Goal: Check status: Check status

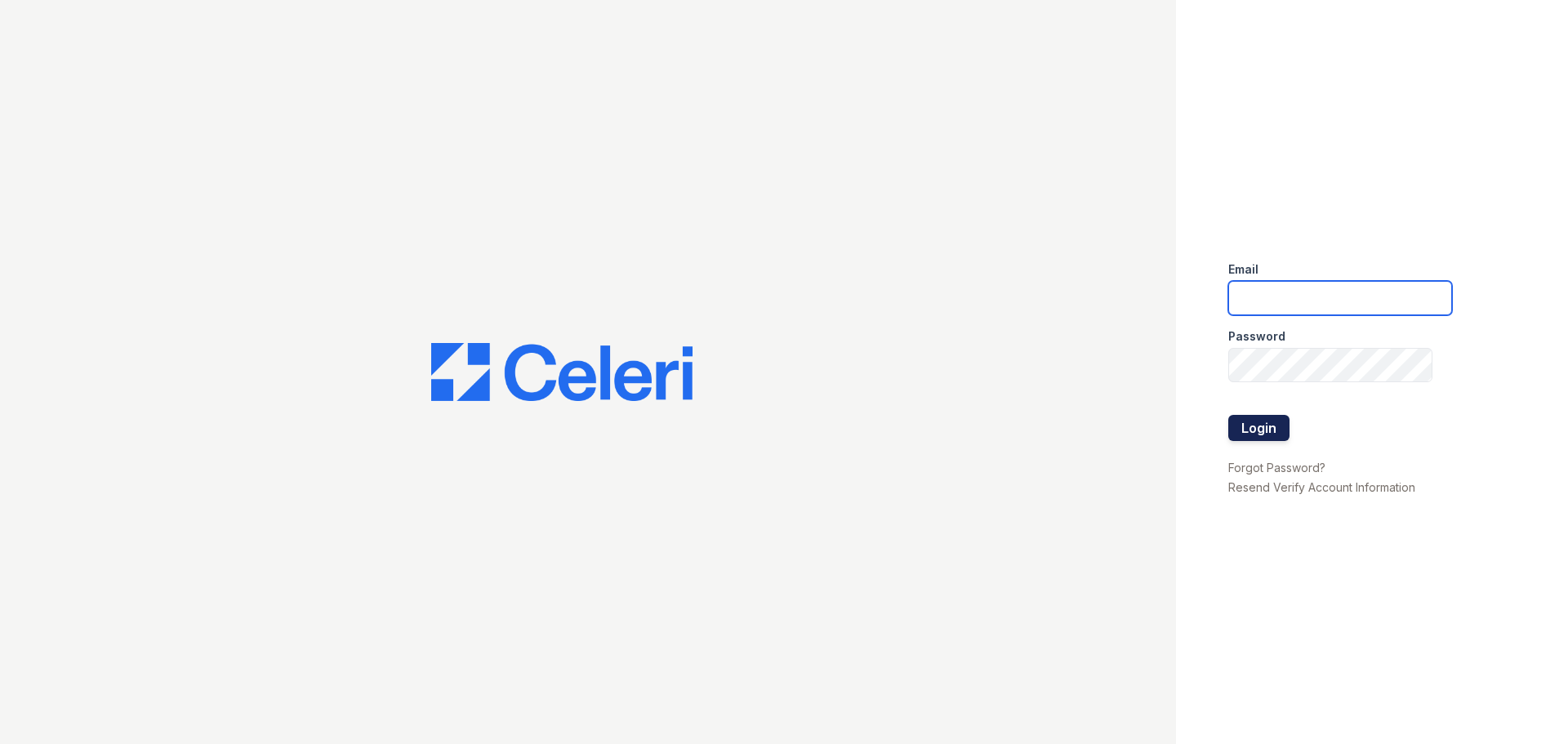
type input "tamesha.davis@trinity-pm.com"
click at [1269, 428] on button "Login" at bounding box center [1259, 427] width 61 height 26
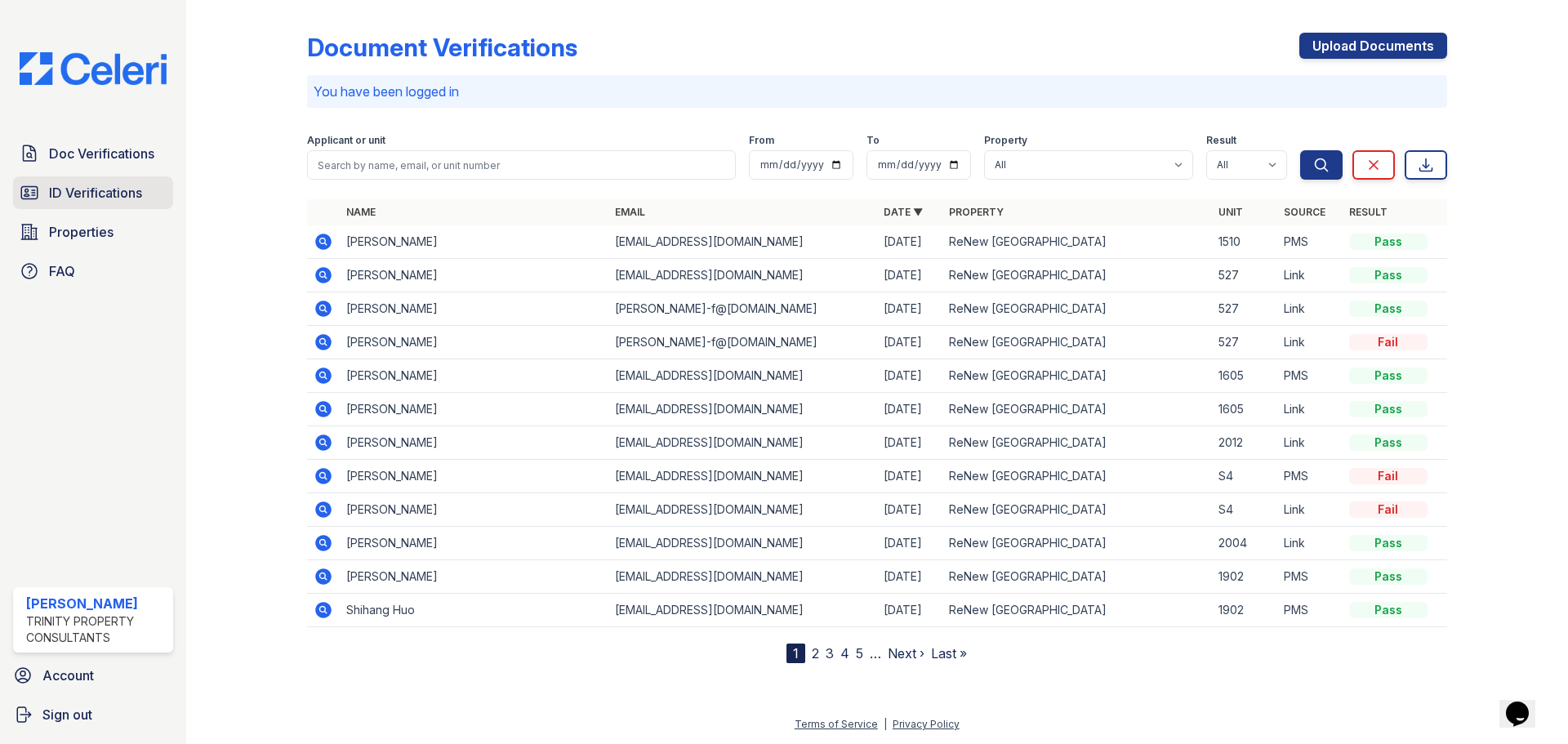
click at [120, 194] on span "ID Verifications" at bounding box center [95, 192] width 93 height 19
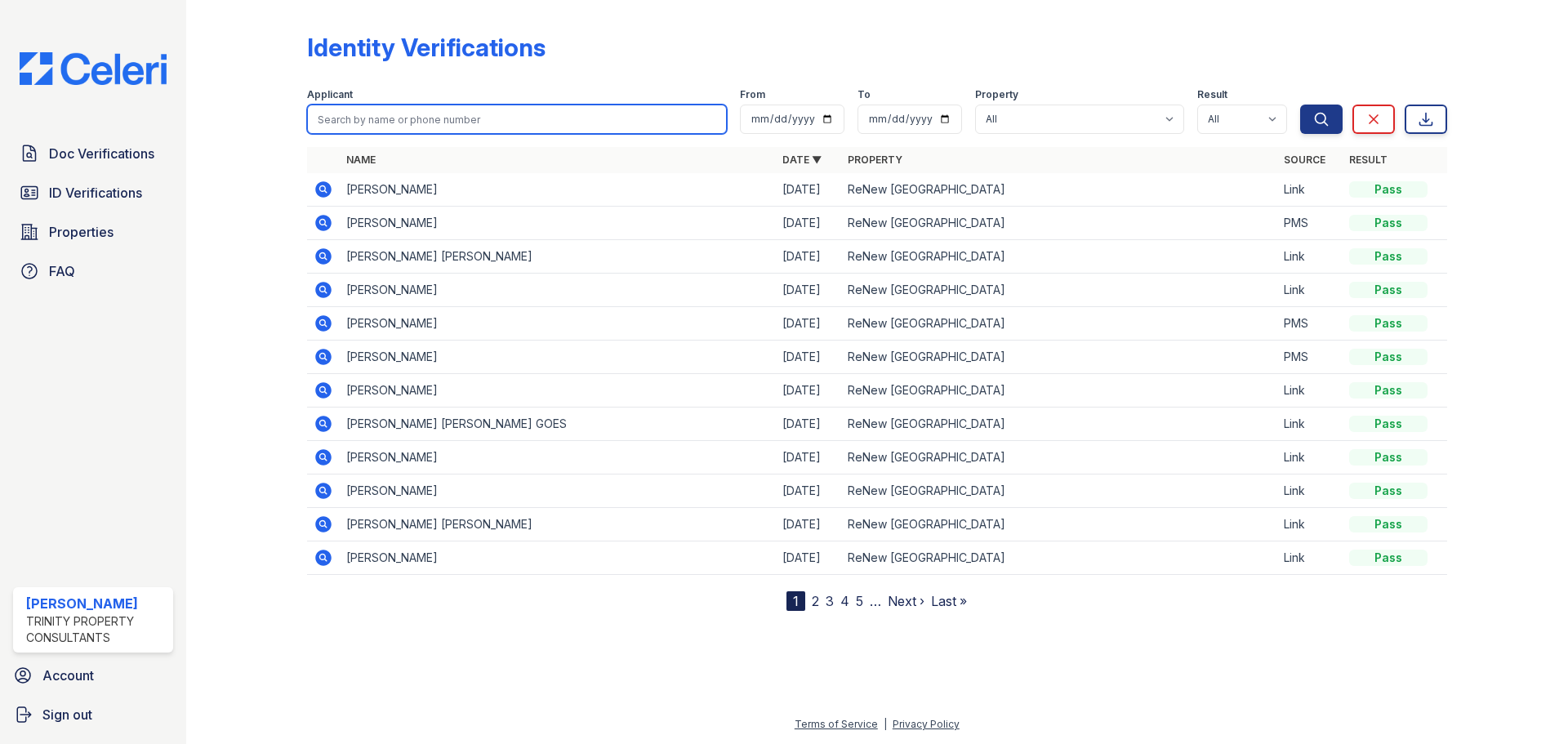
click at [361, 119] on input "search" at bounding box center [516, 119] width 420 height 30
click at [1300, 104] on button "Search" at bounding box center [1321, 119] width 42 height 30
type input "vaibh\"
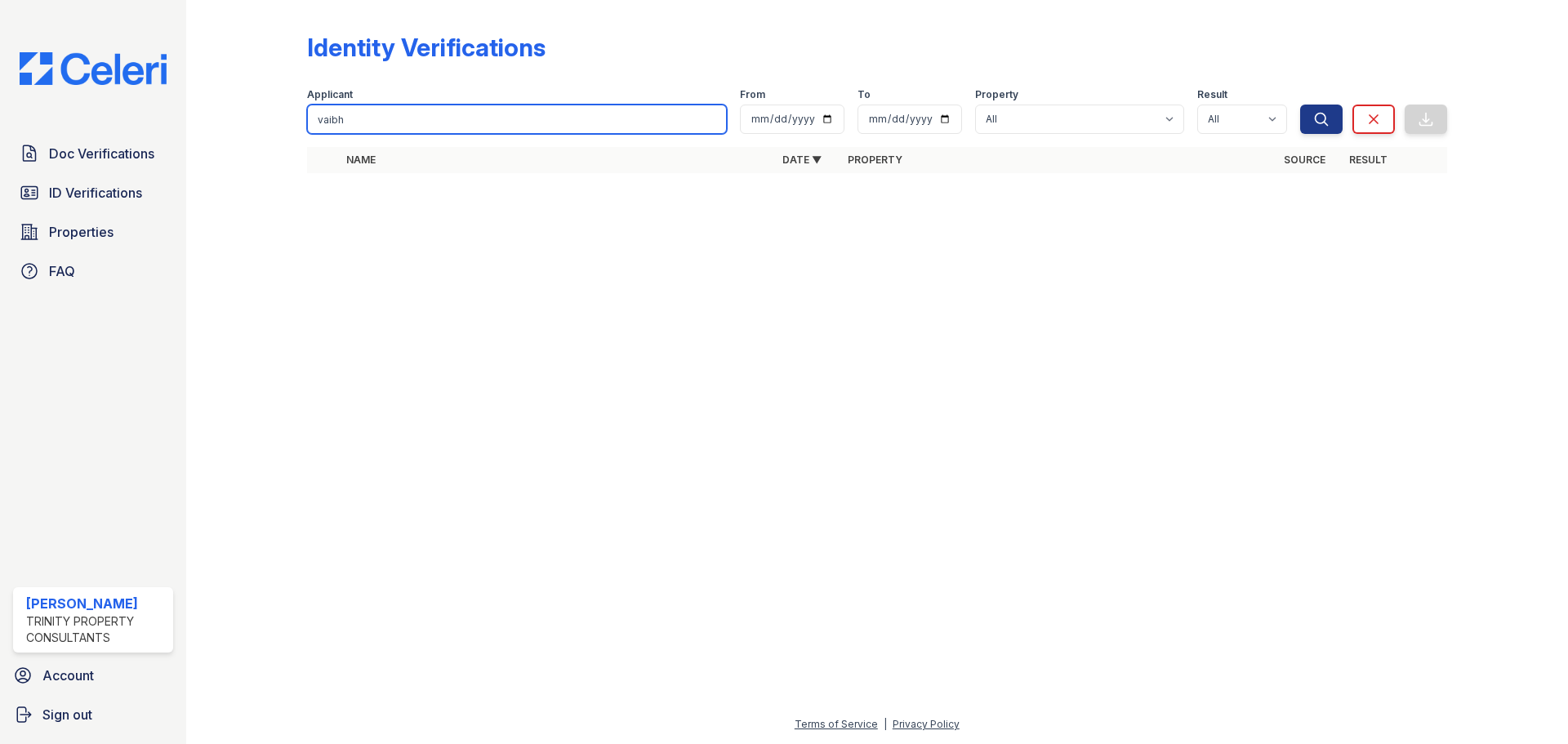
click at [471, 120] on input "vaibh" at bounding box center [516, 119] width 420 height 30
type input "vaib"
click at [1300, 104] on button "Search" at bounding box center [1321, 119] width 42 height 30
click at [468, 120] on input "vaib" at bounding box center [516, 119] width 420 height 30
type input "v"
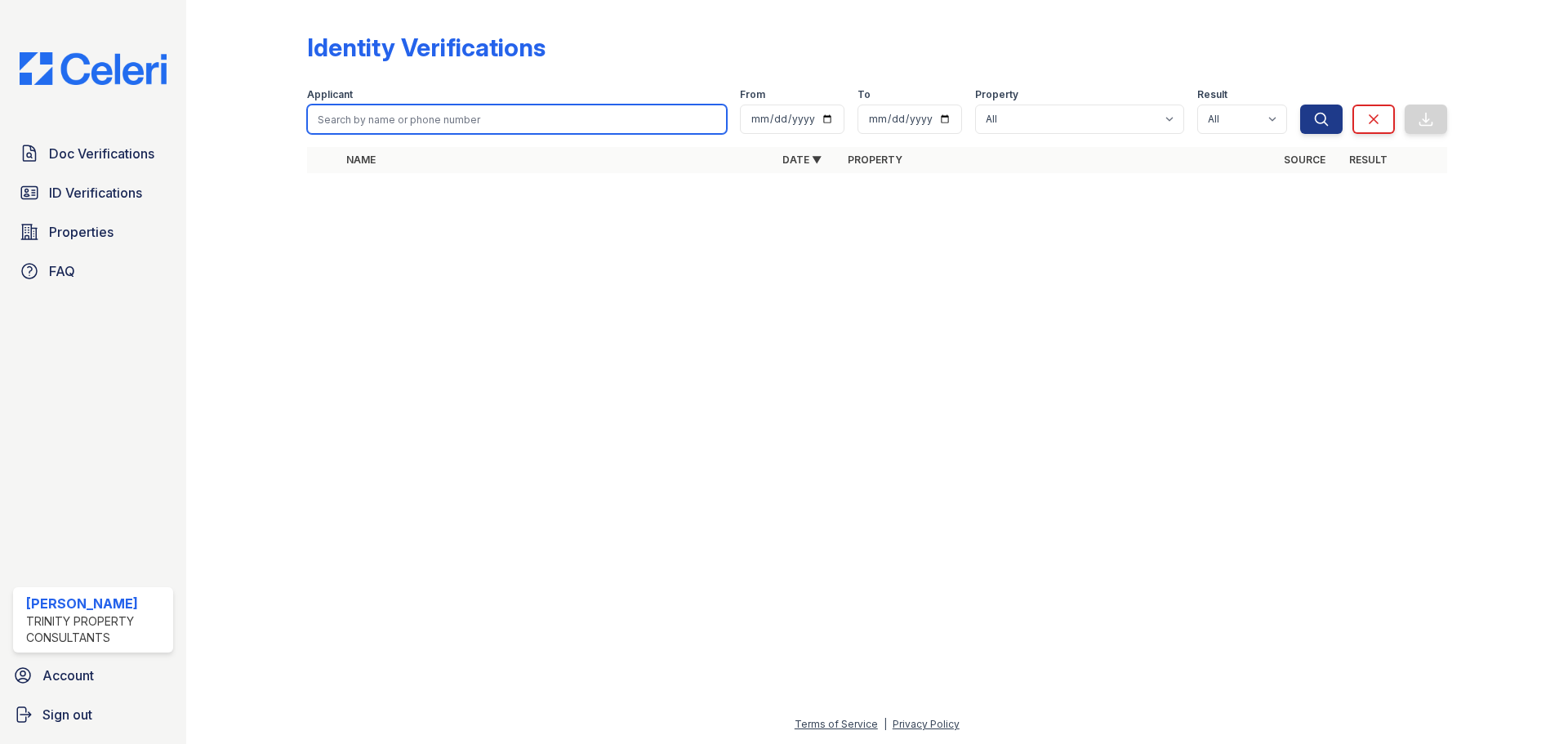
paste input "Kumar, Vaibhav"
type input "Kumar, Vaibhav"
click at [1300, 104] on button "Search" at bounding box center [1321, 119] width 42 height 30
drag, startPoint x: 352, startPoint y: 119, endPoint x: 233, endPoint y: 109, distance: 119.4
click at [238, 109] on div "Identity Verifications Filter Applicant Kumar, Vaibhav From To Property All ReN…" at bounding box center [877, 107] width 1330 height 215
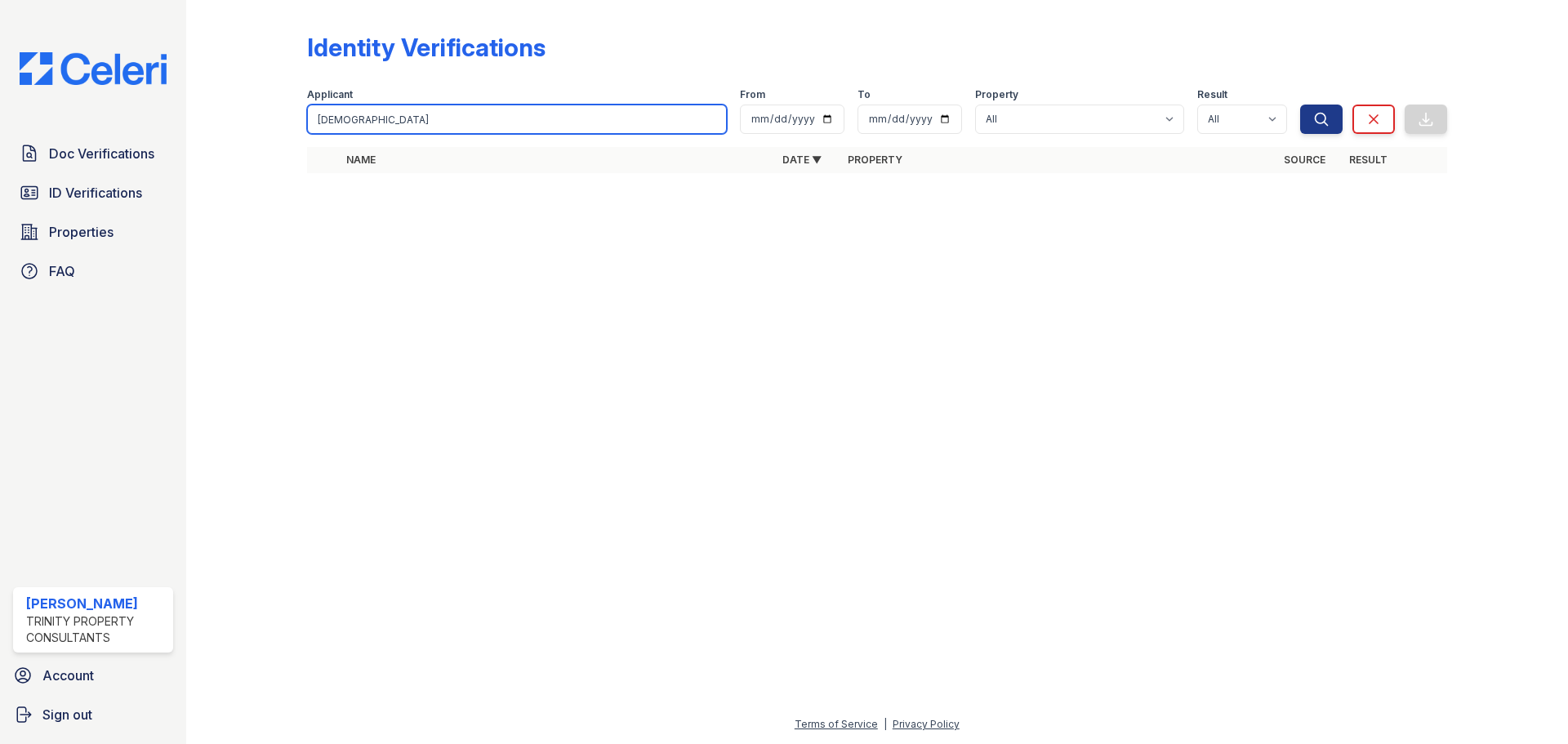
type input "Vaibhav"
click at [1300, 104] on button "Search" at bounding box center [1321, 119] width 42 height 30
drag, startPoint x: 420, startPoint y: 276, endPoint x: 237, endPoint y: 238, distance: 186.9
click at [418, 276] on div at bounding box center [877, 465] width 1330 height 499
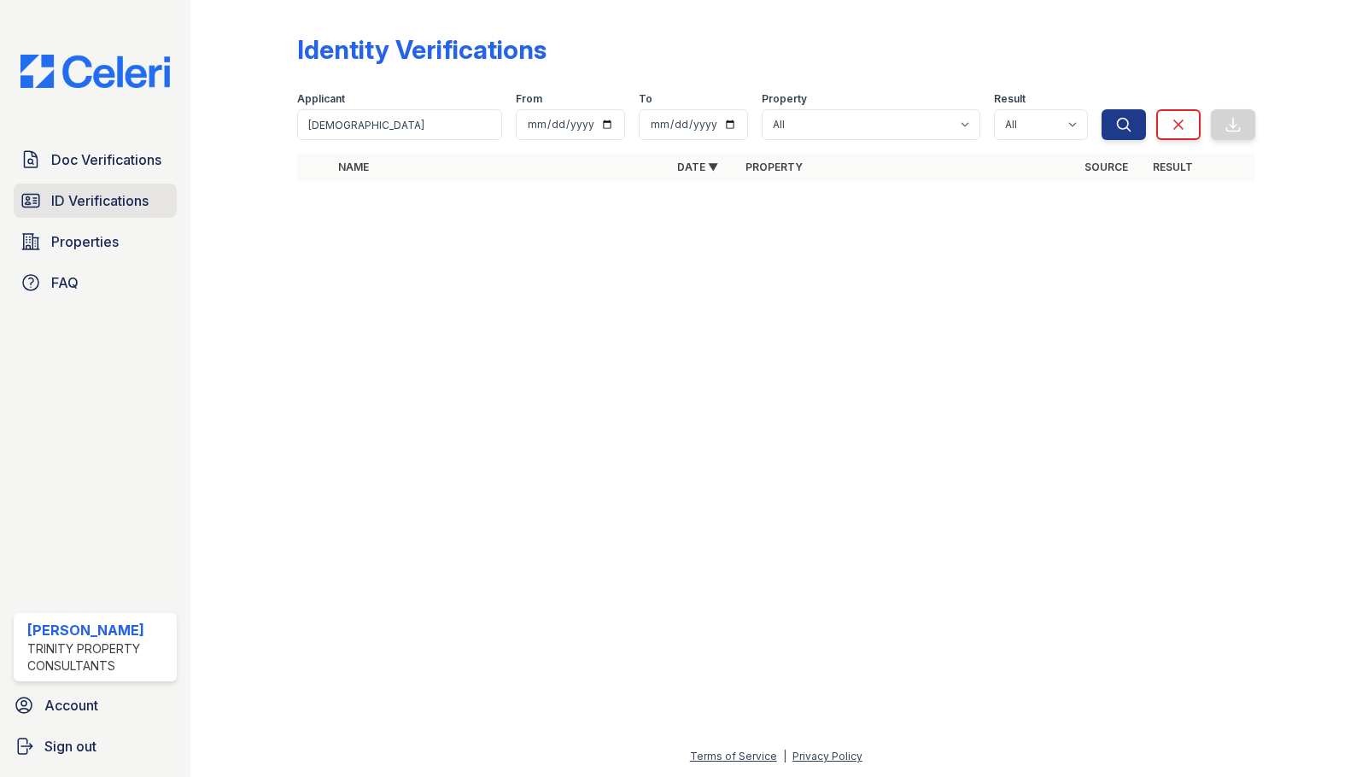
click at [120, 206] on span "ID Verifications" at bounding box center [99, 200] width 97 height 20
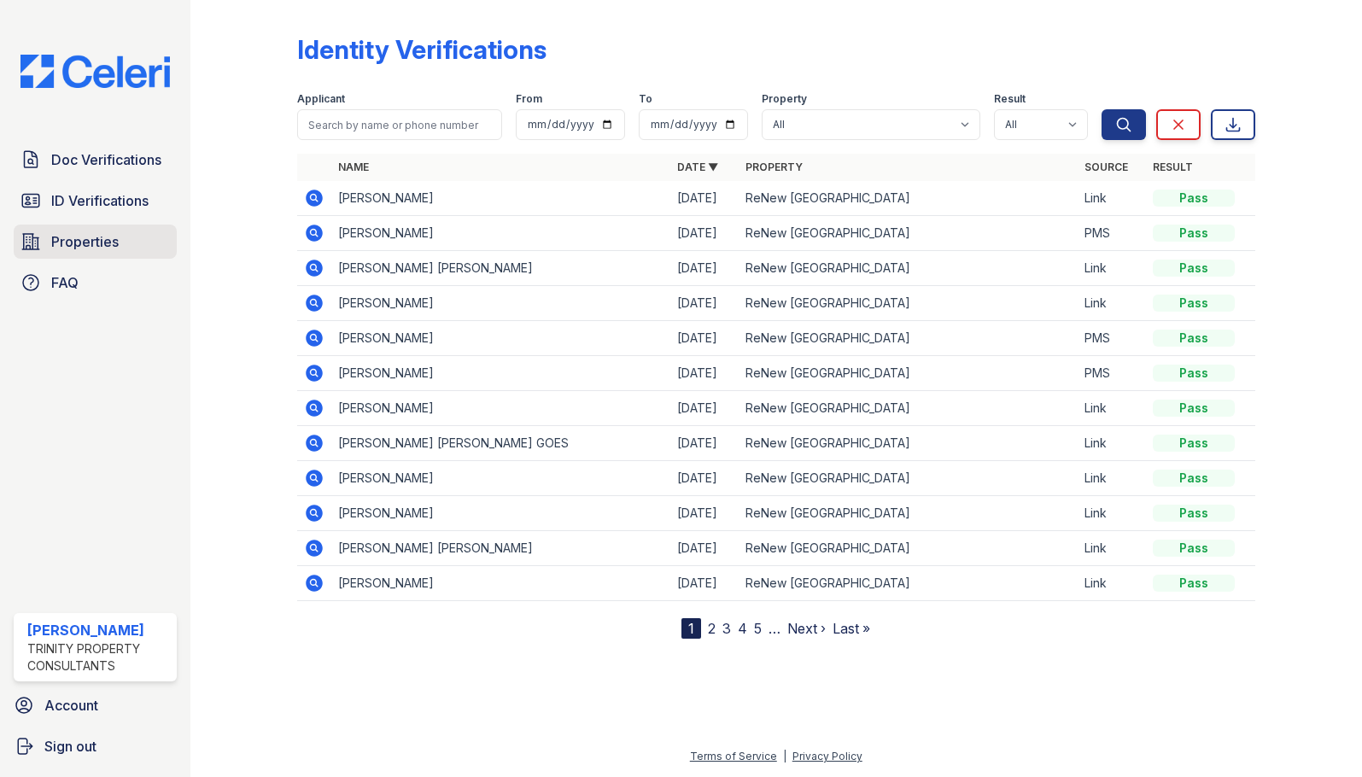
click at [73, 240] on span "Properties" at bounding box center [84, 241] width 67 height 20
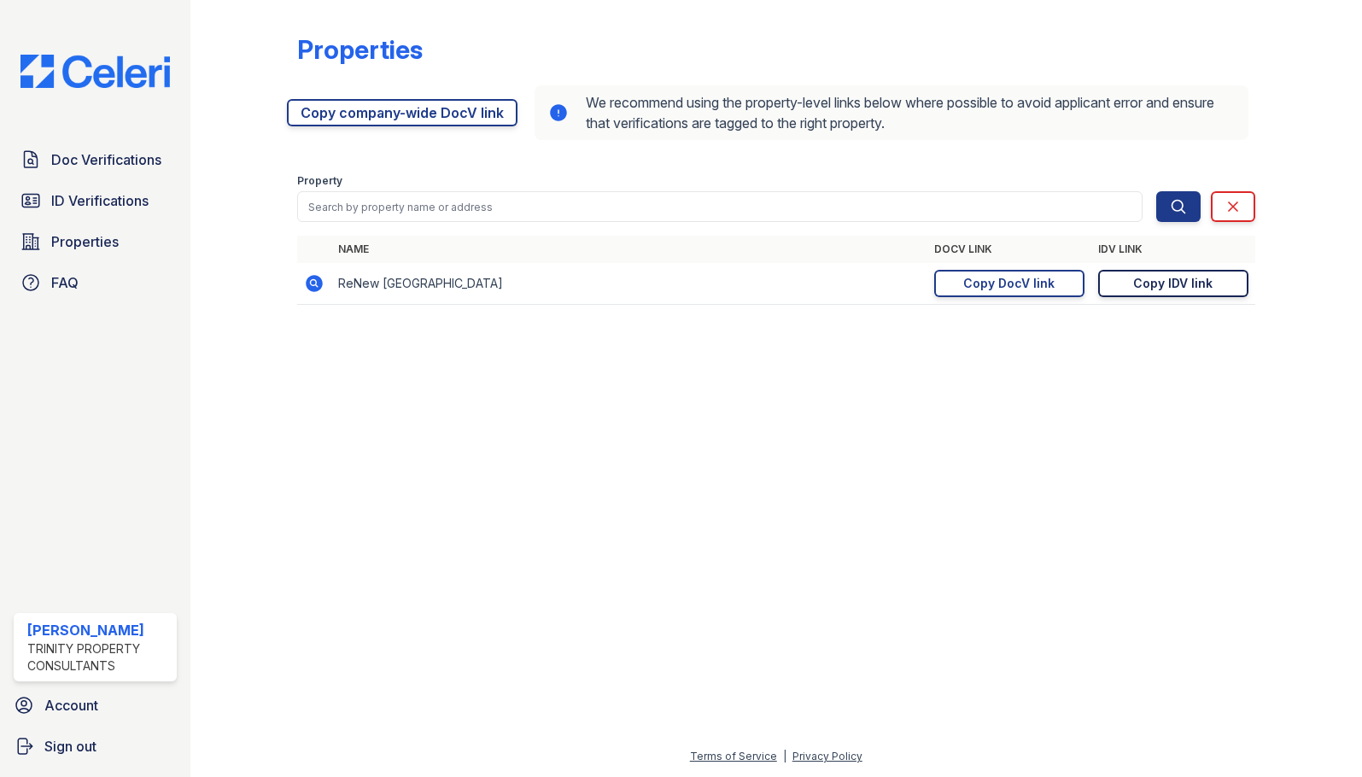
click at [1147, 279] on div "Copy IDV link" at bounding box center [1172, 283] width 79 height 17
click at [110, 192] on span "ID Verifications" at bounding box center [99, 200] width 97 height 20
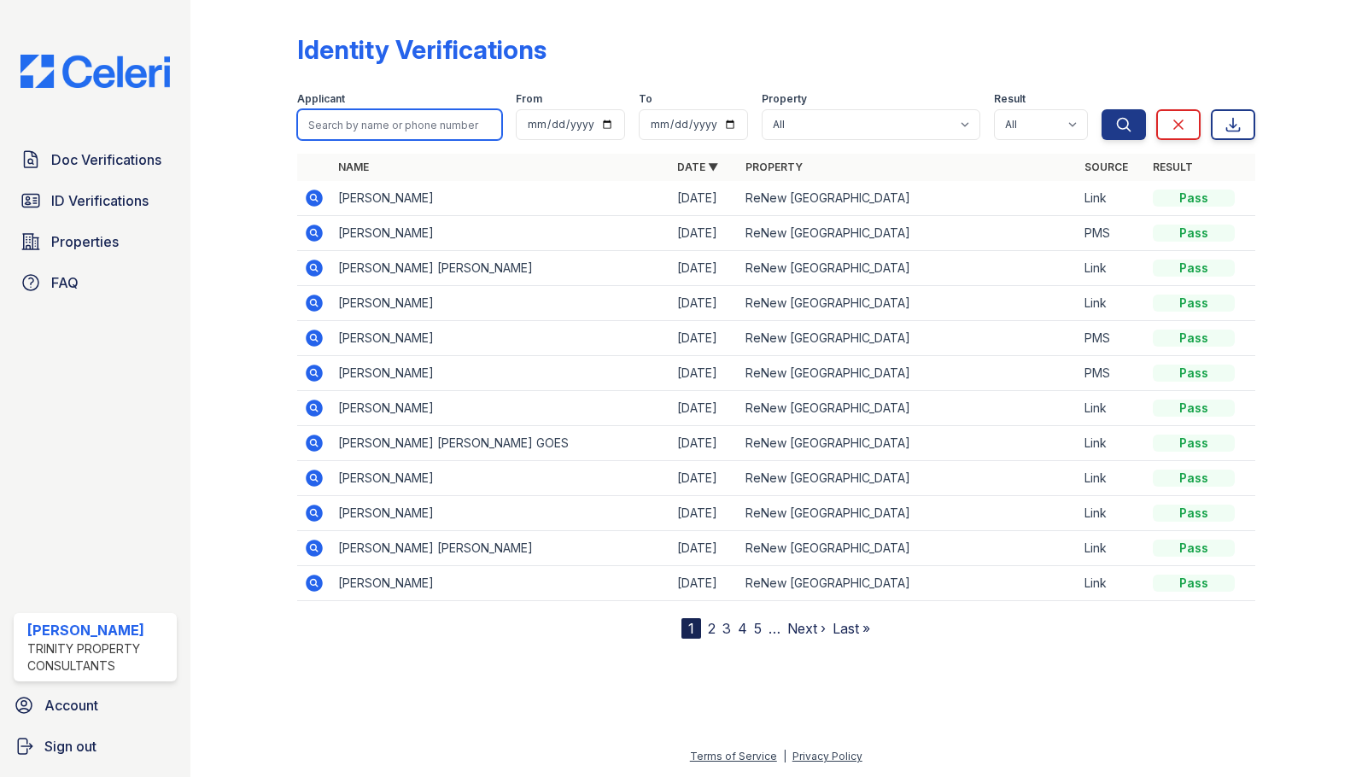
click at [416, 129] on input "search" at bounding box center [399, 124] width 205 height 31
type input "shweta"
click at [1102, 109] on button "Search" at bounding box center [1124, 124] width 44 height 31
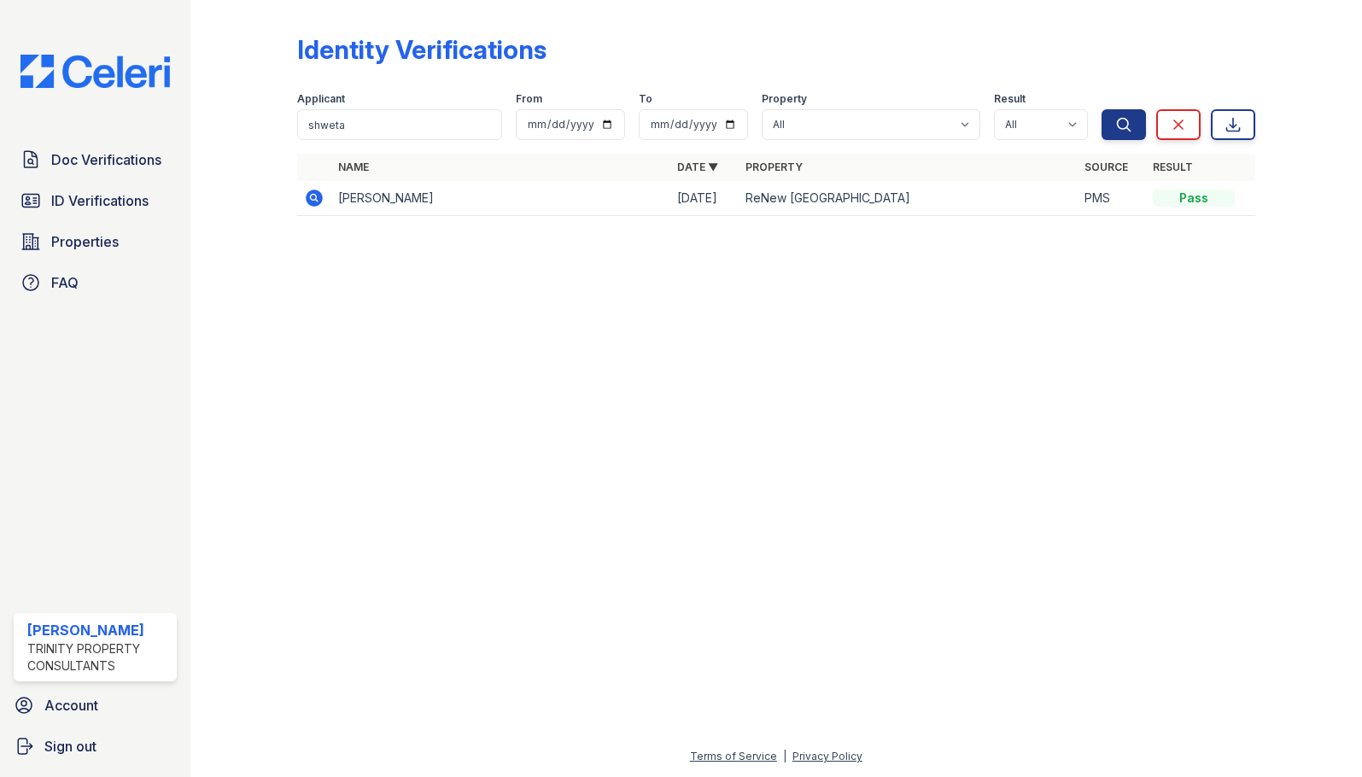
click at [319, 199] on icon at bounding box center [314, 198] width 17 height 17
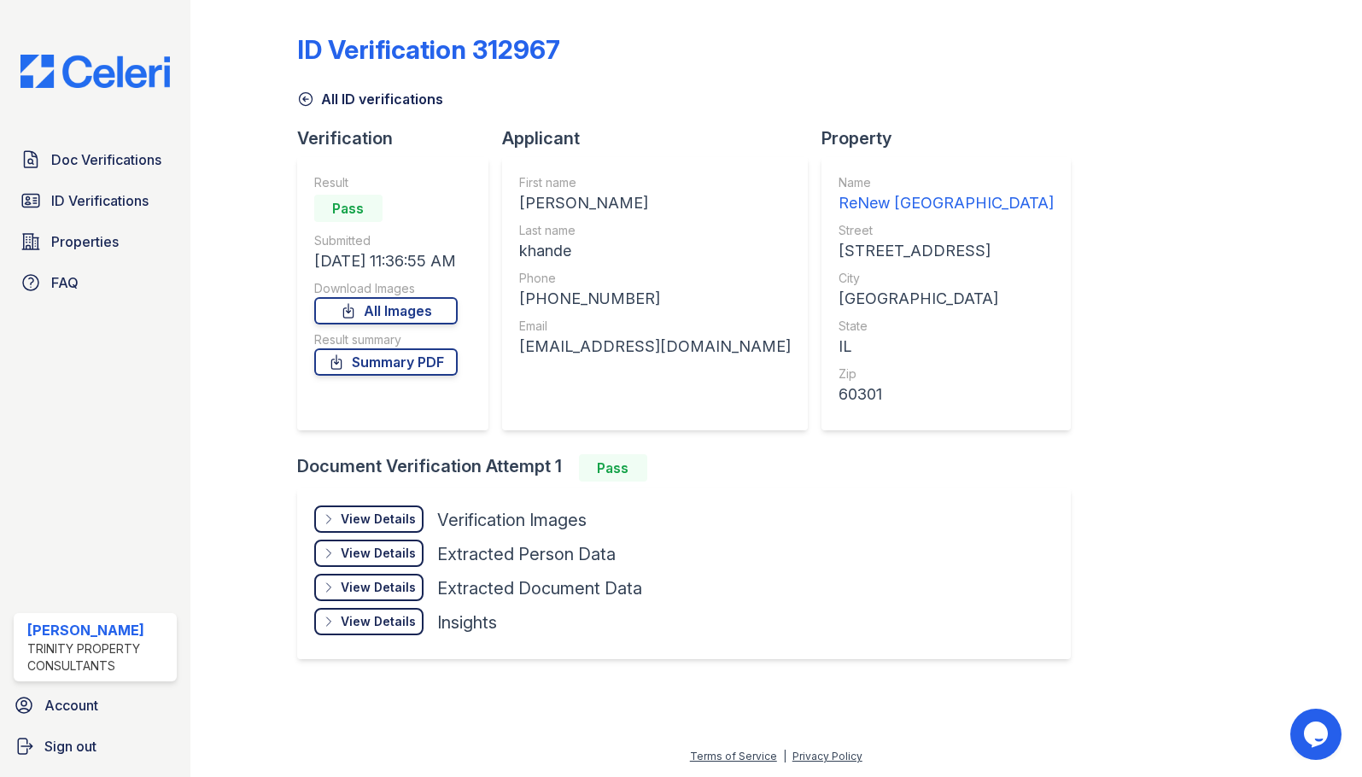
click at [1070, 166] on div "ID Verification 312967 All ID verifications Verification Result Pass Submitted …" at bounding box center [776, 345] width 958 height 676
click at [104, 200] on span "ID Verifications" at bounding box center [99, 200] width 97 height 20
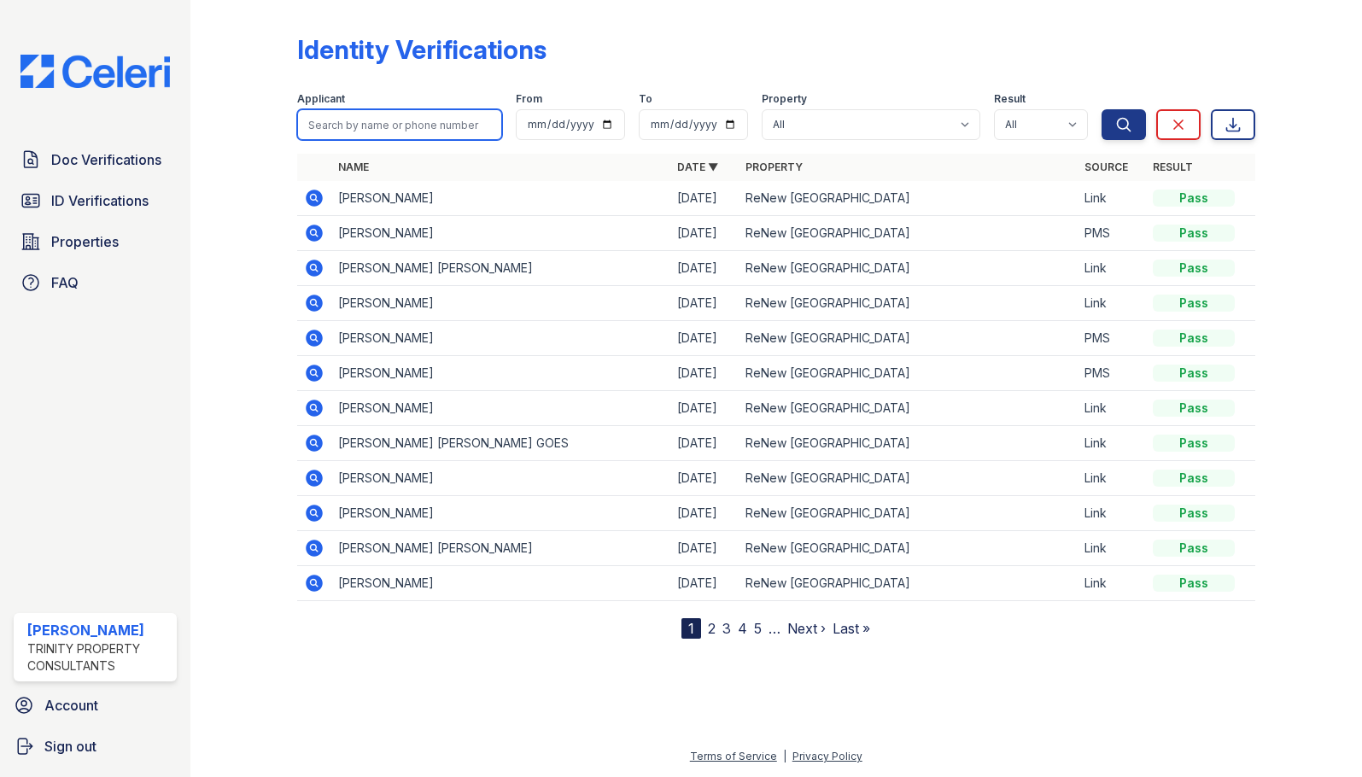
click at [372, 121] on input "search" at bounding box center [399, 124] width 205 height 31
type input "[PERSON_NAME]"
click at [1102, 109] on button "Search" at bounding box center [1124, 124] width 44 height 31
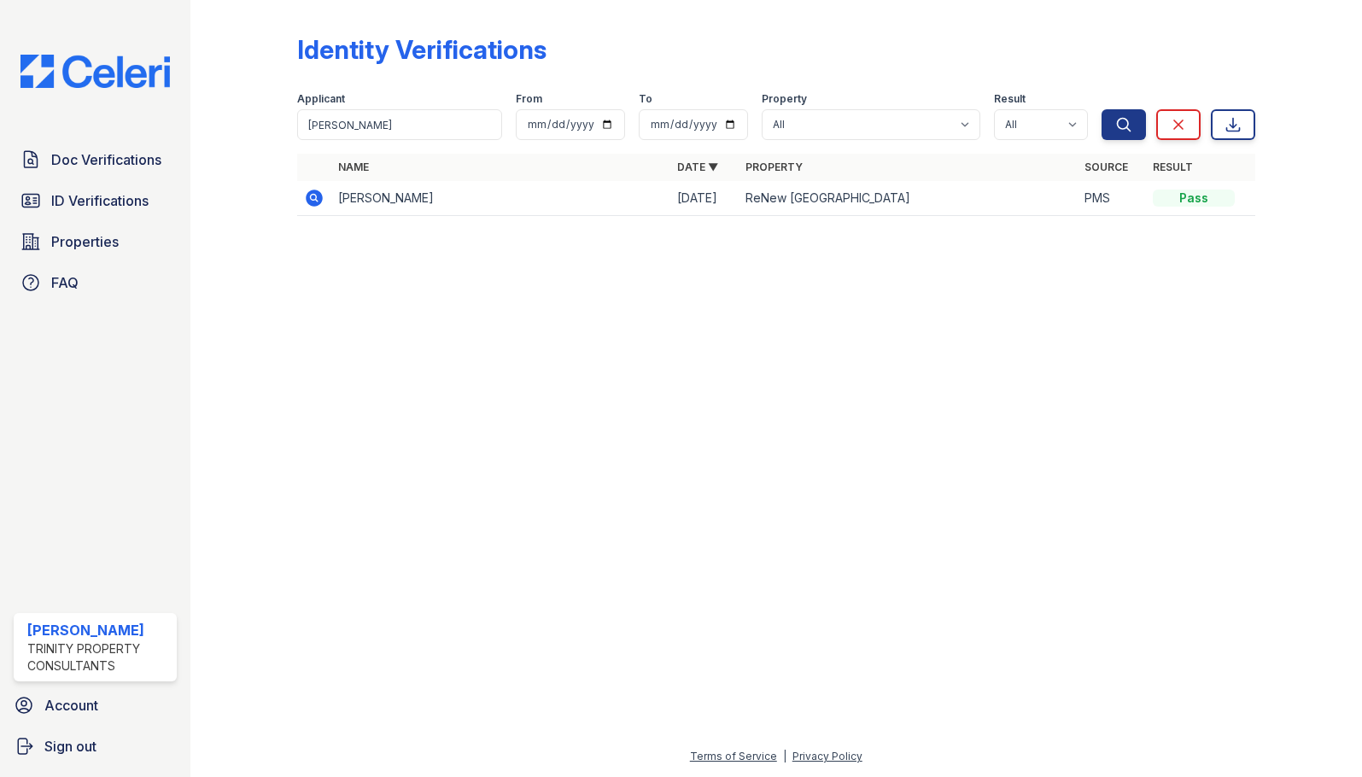
click at [313, 201] on icon at bounding box center [314, 198] width 17 height 17
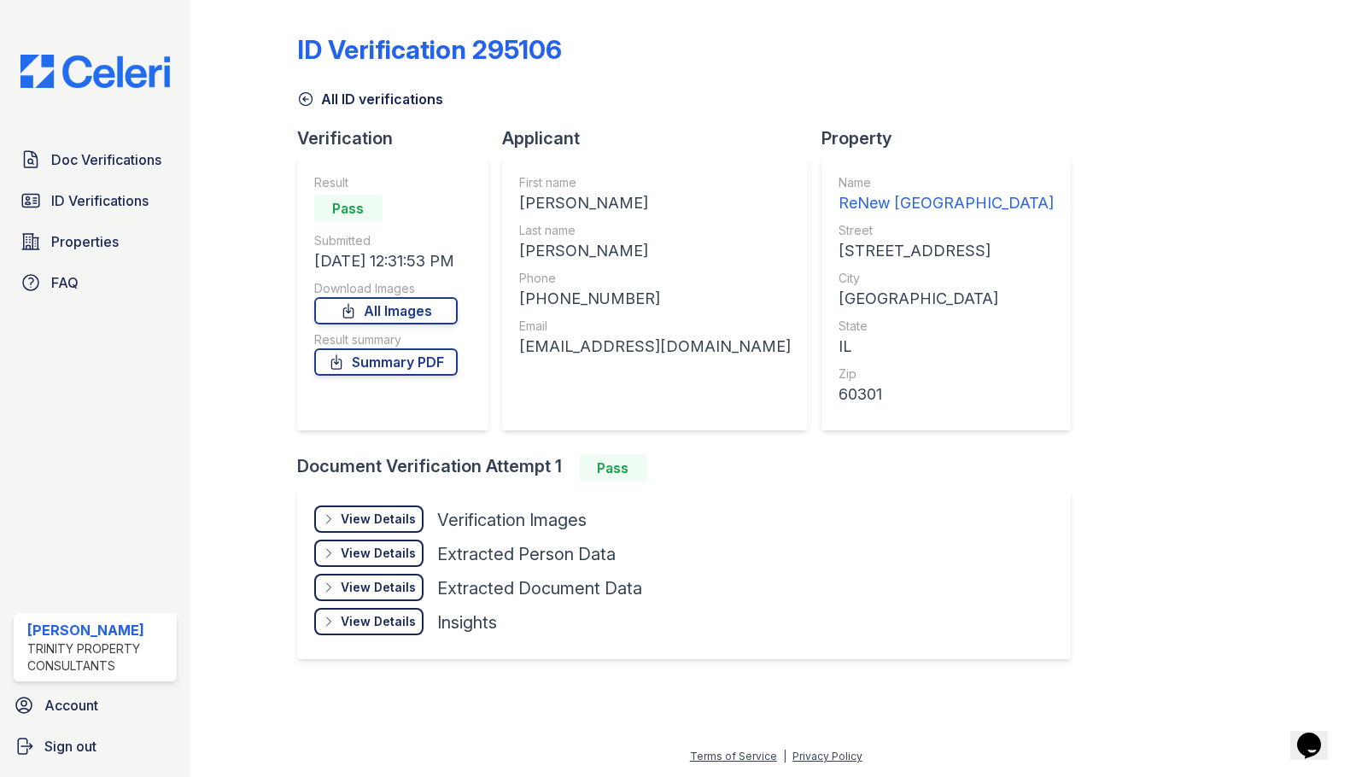
click at [376, 521] on div "View Details" at bounding box center [378, 519] width 75 height 17
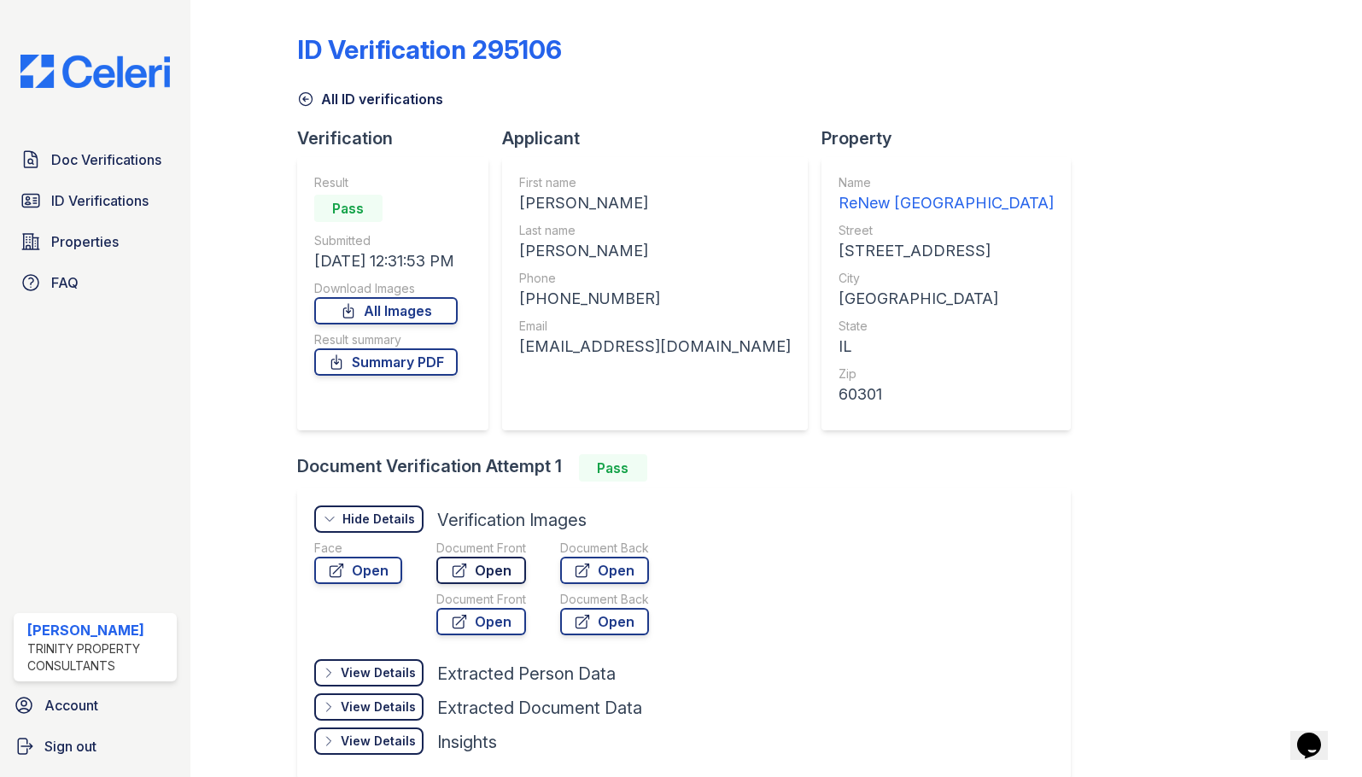
click at [507, 570] on link "Open" at bounding box center [481, 570] width 90 height 27
